Goal: Task Accomplishment & Management: Complete application form

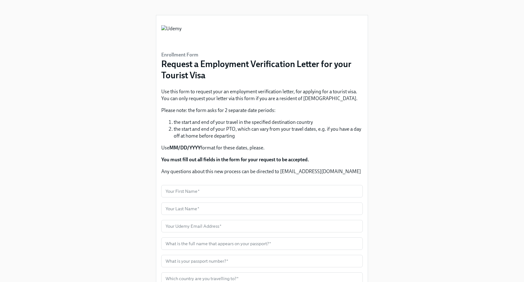
scroll to position [17, 0]
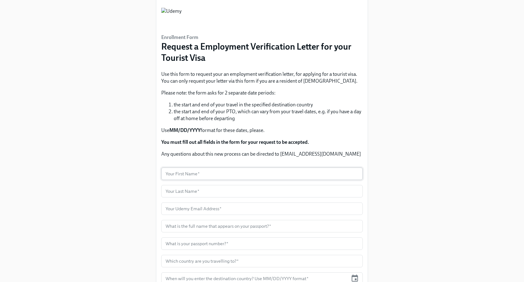
click at [216, 175] on input "text" at bounding box center [261, 173] width 201 height 12
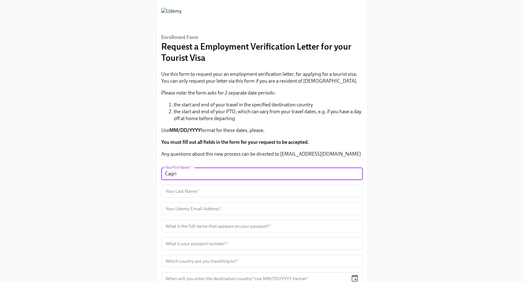
type input "Cagri"
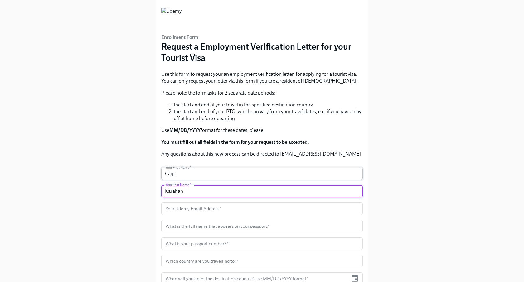
type input "Karahan"
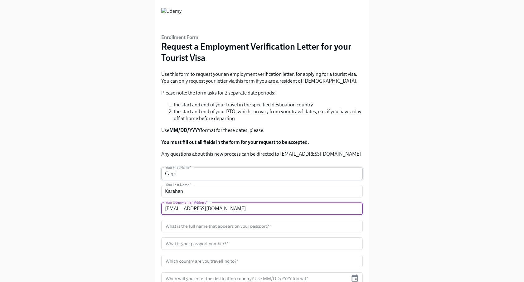
type input "[EMAIL_ADDRESS][DOMAIN_NAME]"
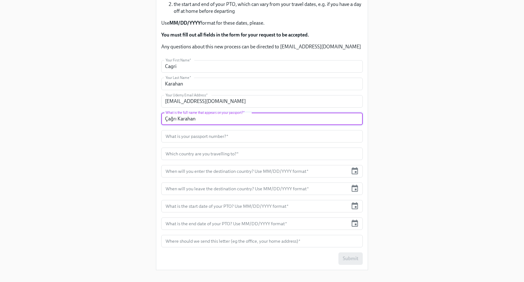
scroll to position [138, 0]
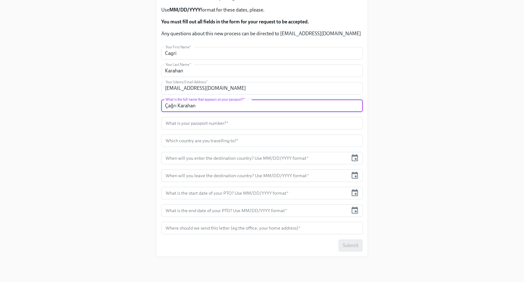
type input "Çağrı Karahan"
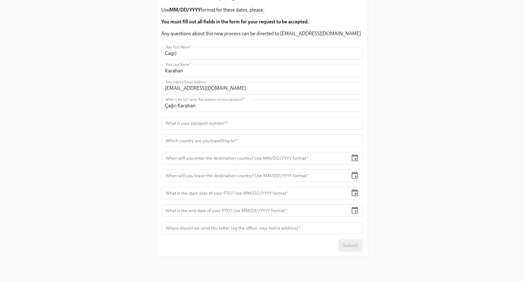
click at [416, 125] on div "Enrollment Form Request a Employment Verification Letter for your Tourist Visa …" at bounding box center [262, 62] width 494 height 400
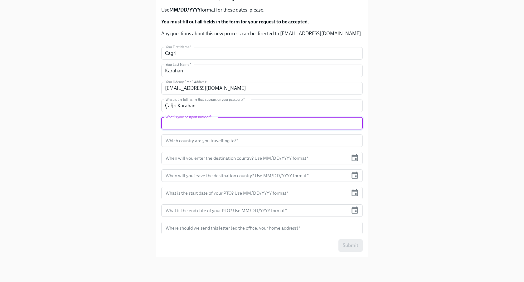
click at [305, 121] on input "text" at bounding box center [261, 123] width 201 height 12
type input "U25421894"
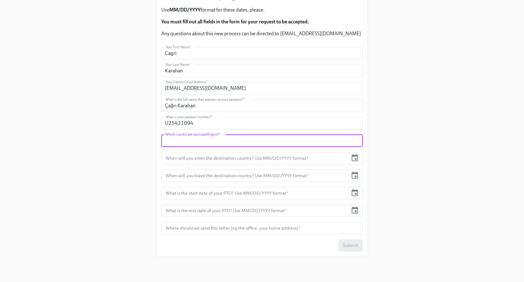
click at [283, 145] on input "text" at bounding box center [261, 140] width 201 height 12
type input "[GEOGRAPHIC_DATA]"
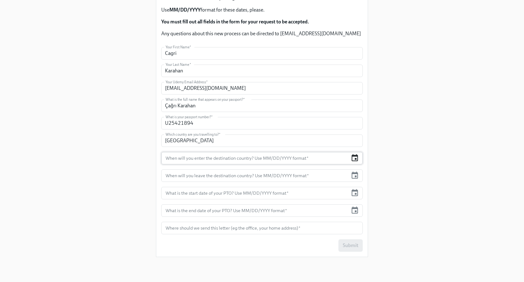
click at [353, 157] on icon "button" at bounding box center [354, 158] width 8 height 8
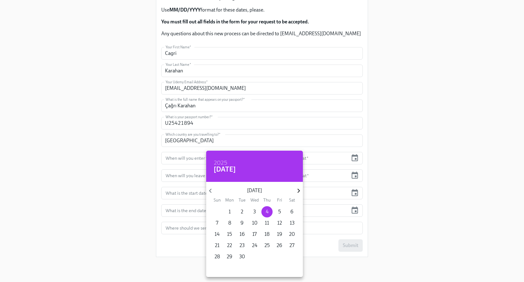
click at [300, 191] on icon "button" at bounding box center [298, 190] width 8 height 8
click at [299, 190] on icon "button" at bounding box center [298, 191] width 2 height 4
click at [230, 233] on p "10" at bounding box center [229, 234] width 5 height 7
type input "[DATE]"
click at [353, 173] on div at bounding box center [262, 141] width 524 height 282
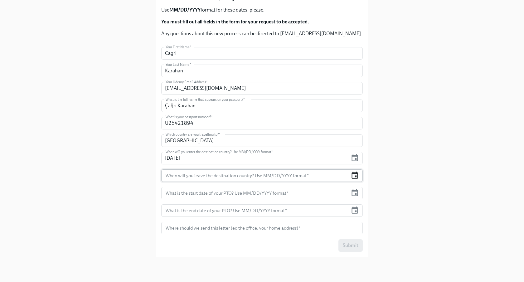
click at [355, 176] on icon "button" at bounding box center [354, 174] width 7 height 7
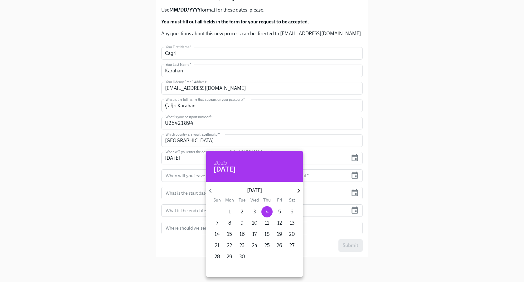
click at [300, 192] on icon "button" at bounding box center [298, 190] width 8 height 8
click at [277, 233] on p "14" at bounding box center [279, 234] width 5 height 7
type input "[DATE]"
click at [461, 185] on div at bounding box center [262, 141] width 524 height 282
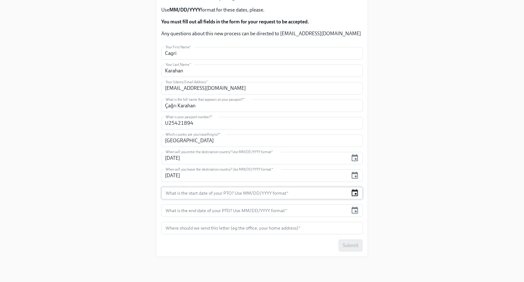
click at [355, 192] on icon "button" at bounding box center [354, 193] width 8 height 8
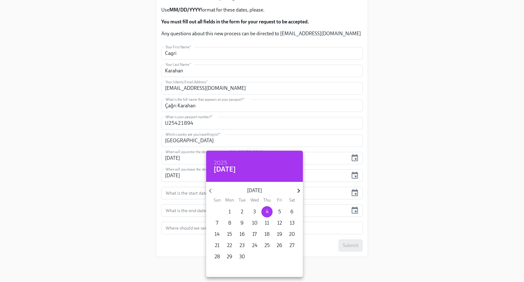
click at [298, 193] on icon "button" at bounding box center [298, 190] width 8 height 8
click at [228, 234] on p "10" at bounding box center [229, 234] width 5 height 7
type input "[DATE]"
click at [353, 211] on div at bounding box center [262, 141] width 524 height 282
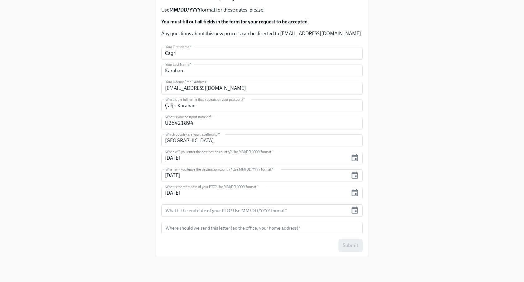
click at [353, 211] on icon "button" at bounding box center [354, 210] width 8 height 8
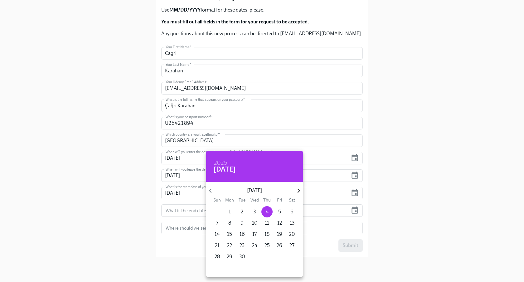
click at [298, 191] on icon "button" at bounding box center [298, 190] width 8 height 8
click at [280, 233] on p "14" at bounding box center [279, 234] width 5 height 7
type input "[DATE]"
click at [323, 223] on div at bounding box center [262, 141] width 524 height 282
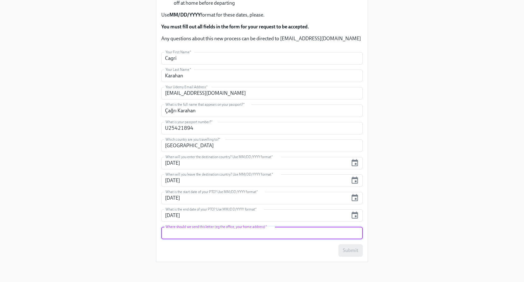
click at [302, 228] on input "text" at bounding box center [261, 233] width 201 height 12
type input "Istanbul Offıce"
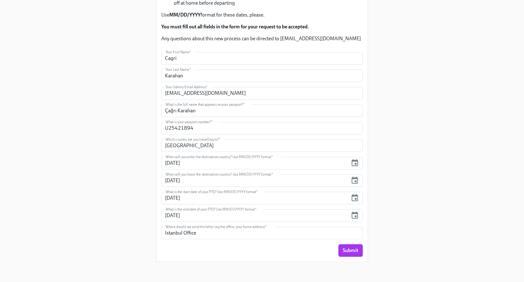
click at [348, 250] on span "Submit" at bounding box center [351, 250] width 16 height 6
